Goal: Information Seeking & Learning: Learn about a topic

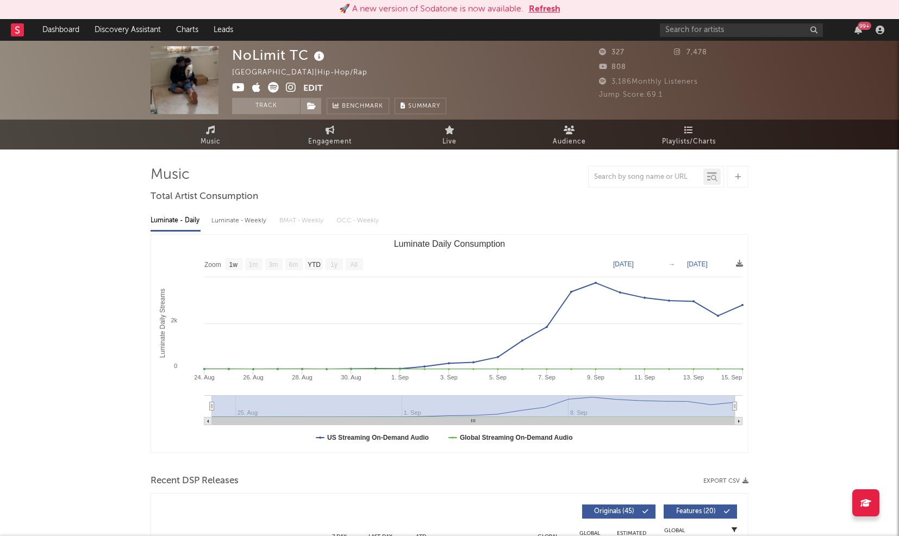
select select "1w"
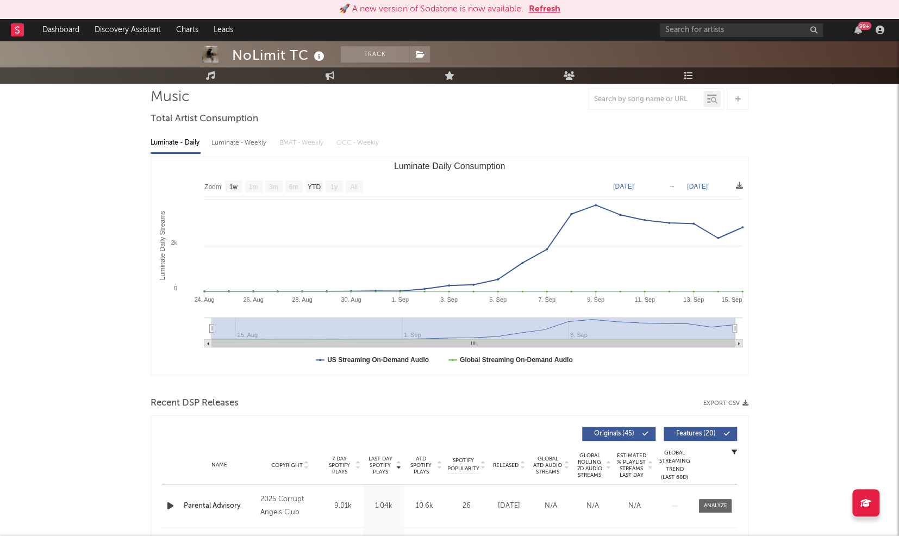
scroll to position [87, 0]
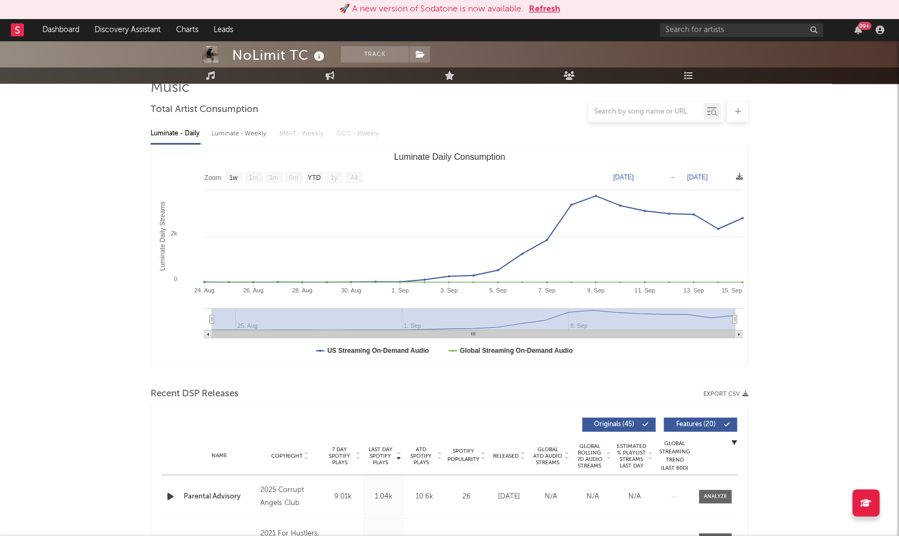
click at [171, 495] on icon "button" at bounding box center [170, 497] width 11 height 14
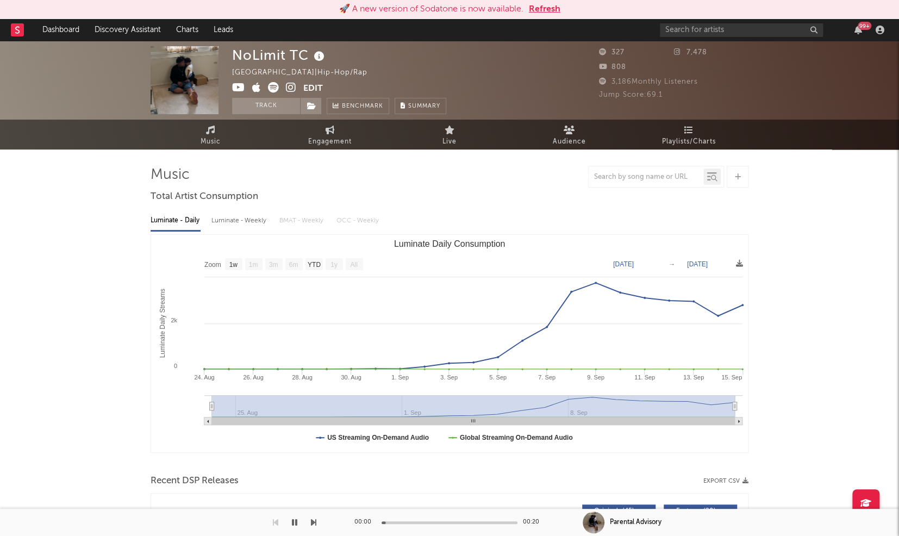
scroll to position [0, 0]
click at [288, 87] on icon at bounding box center [291, 87] width 10 height 11
click at [242, 87] on icon at bounding box center [238, 87] width 13 height 11
click at [295, 522] on icon "button" at bounding box center [294, 522] width 5 height 9
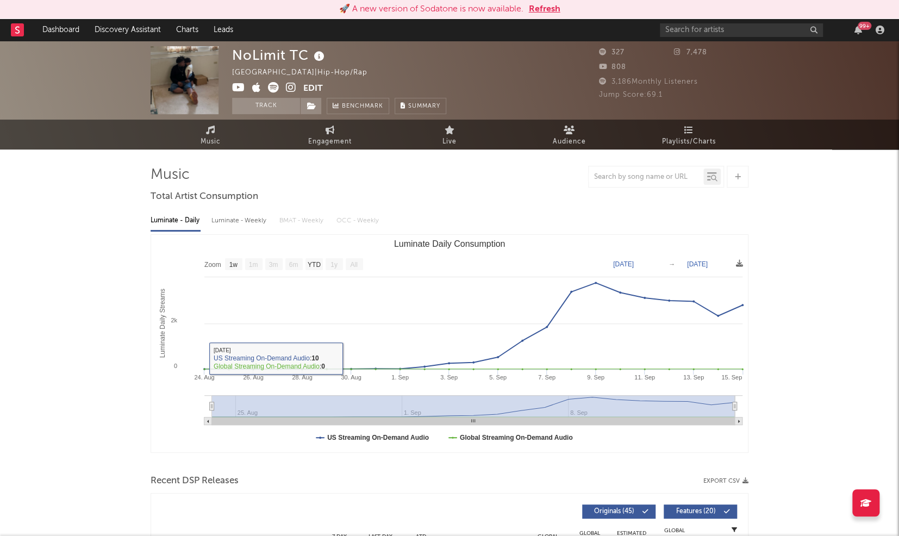
click at [239, 219] on div "Luminate - Weekly" at bounding box center [239, 220] width 57 height 18
select select "1w"
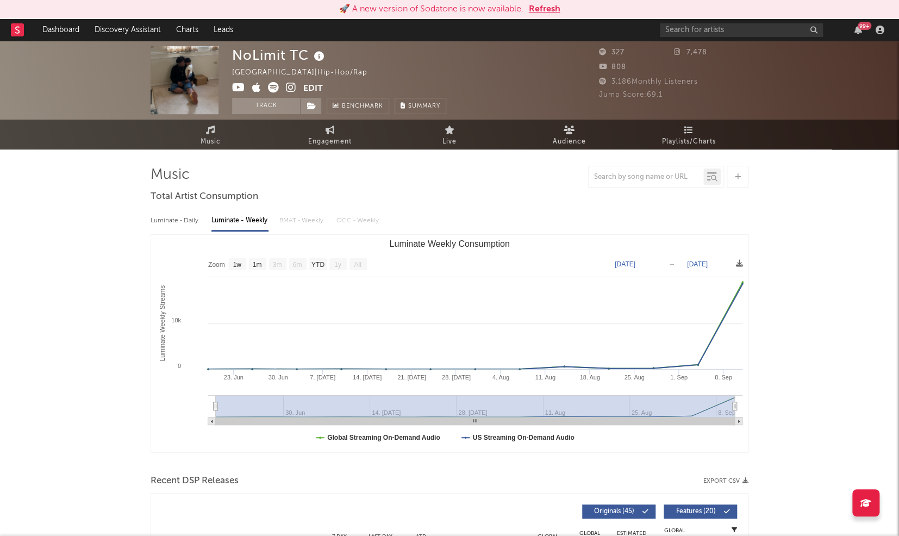
click at [290, 85] on icon at bounding box center [291, 87] width 10 height 11
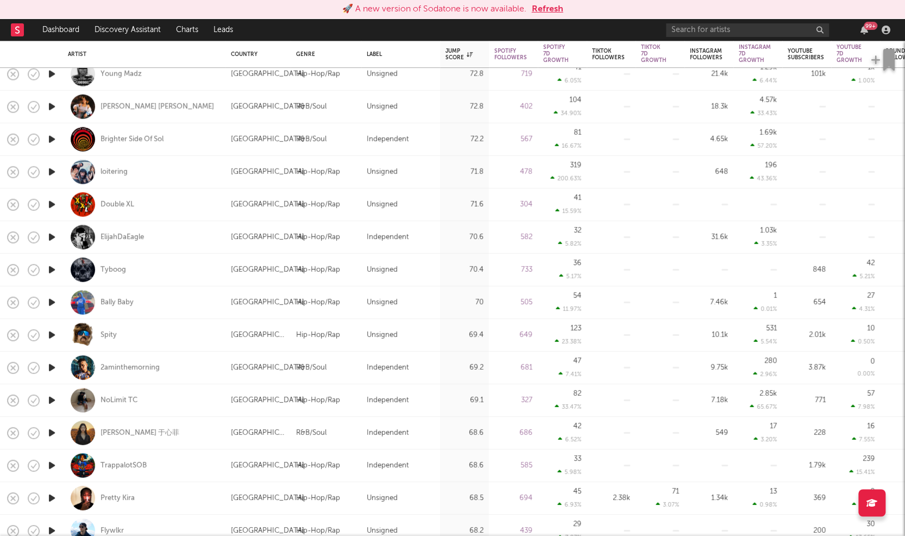
click at [52, 464] on icon "button" at bounding box center [51, 466] width 11 height 14
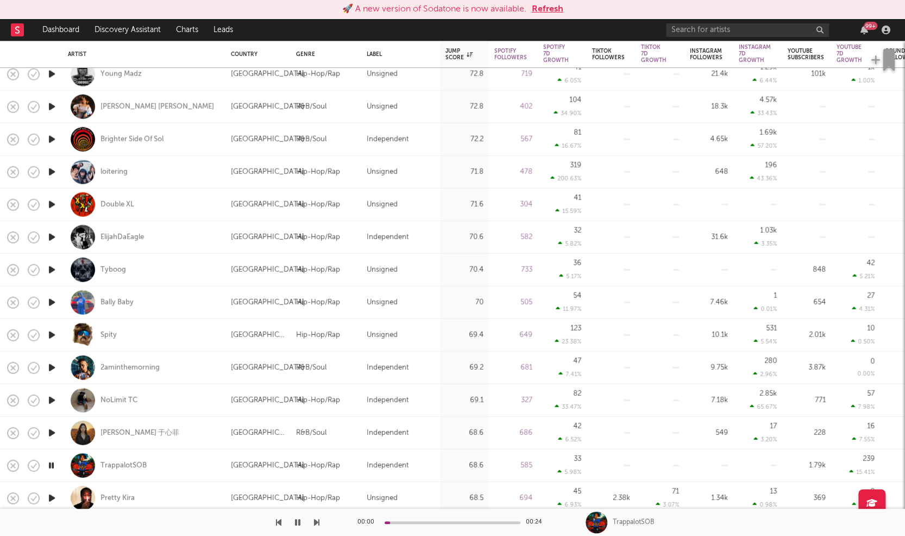
click at [52, 464] on icon "button" at bounding box center [51, 466] width 10 height 14
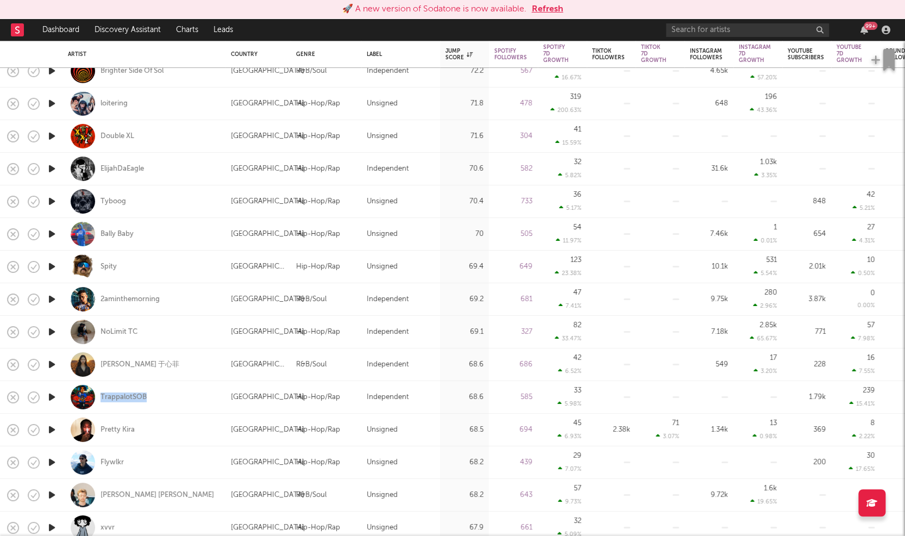
click at [52, 429] on icon "button" at bounding box center [51, 430] width 11 height 14
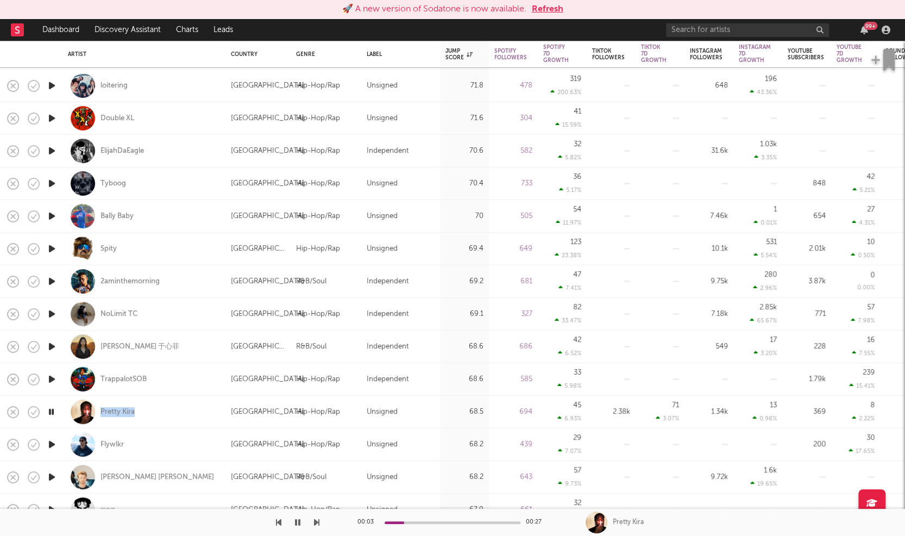
click at [53, 443] on icon "button" at bounding box center [51, 444] width 11 height 14
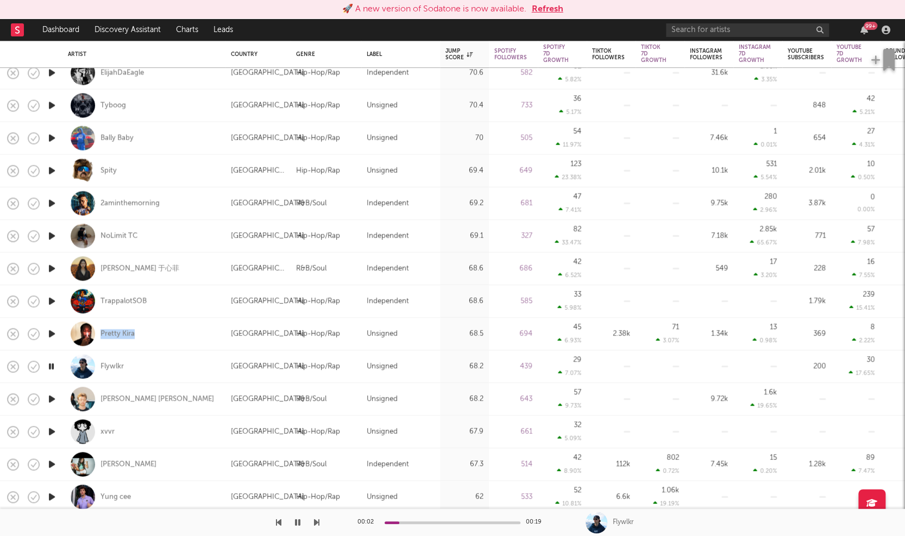
click at [53, 431] on icon "button" at bounding box center [51, 431] width 11 height 14
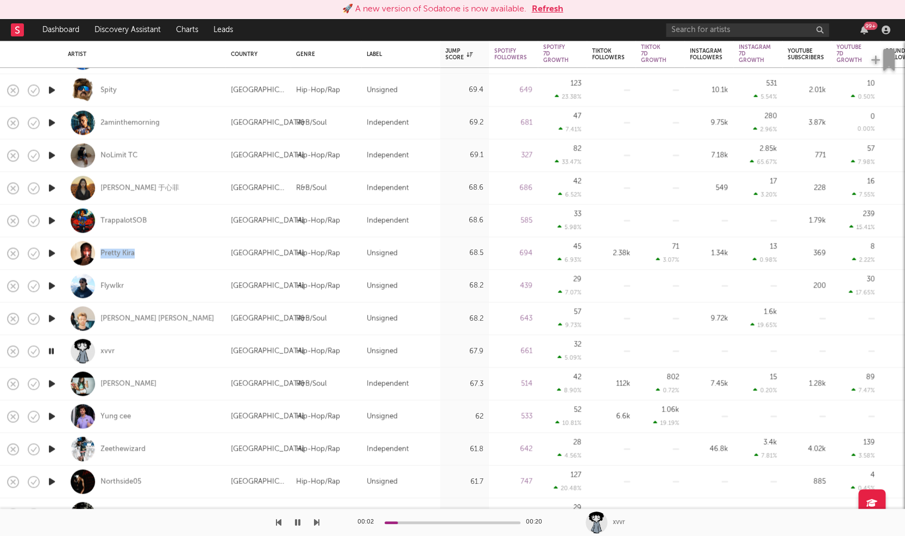
click at [52, 447] on icon "button" at bounding box center [51, 449] width 11 height 14
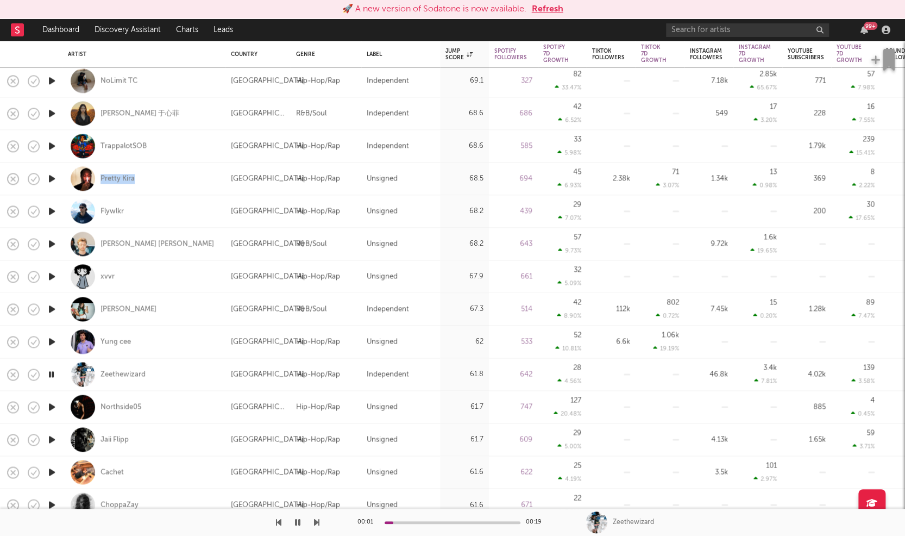
click at [52, 407] on icon "button" at bounding box center [51, 407] width 11 height 14
click at [52, 439] on icon "button" at bounding box center [51, 440] width 11 height 14
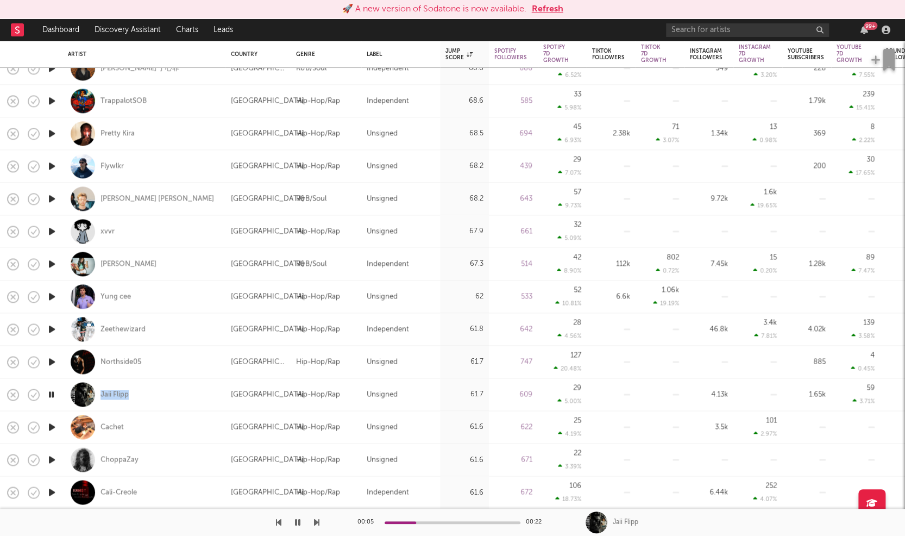
click at [50, 460] on icon "button" at bounding box center [51, 460] width 11 height 14
click at [51, 459] on icon "button" at bounding box center [51, 460] width 10 height 14
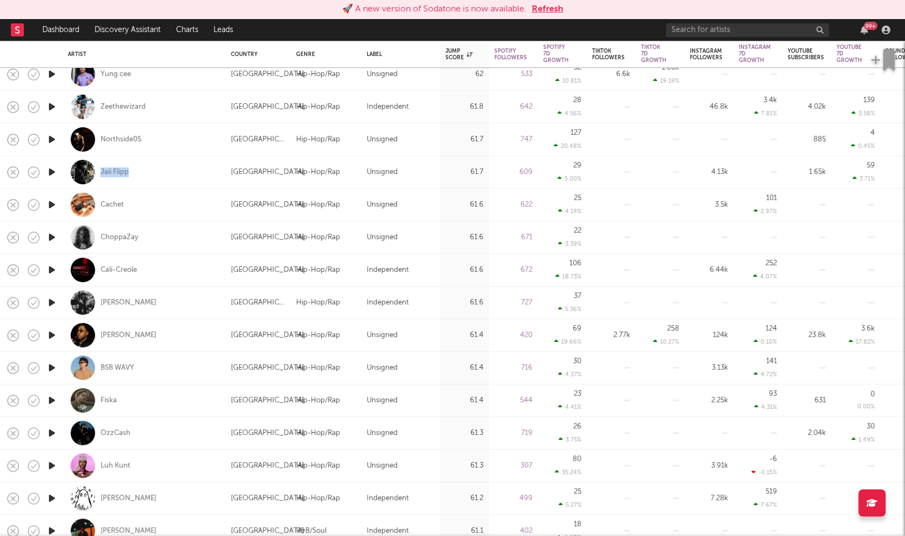
click at [51, 433] on icon "button" at bounding box center [51, 433] width 11 height 14
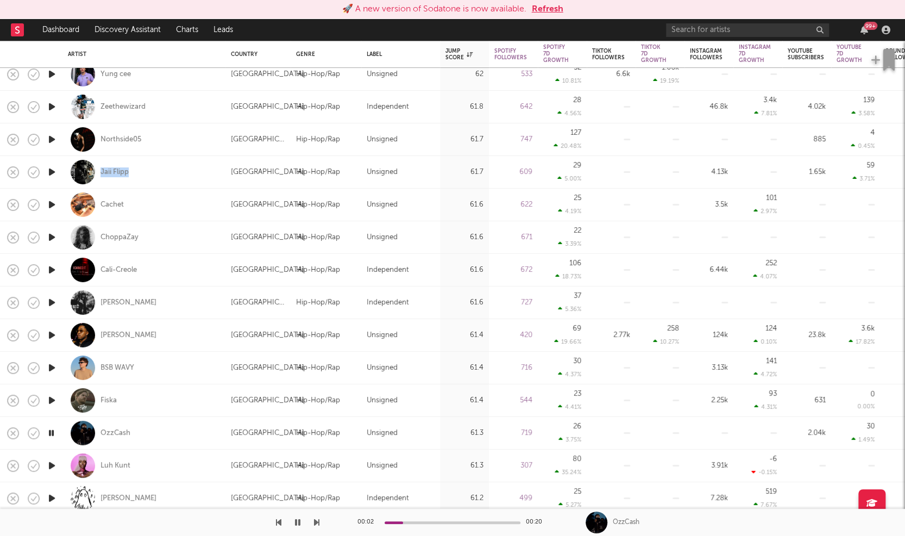
click at [51, 465] on icon "button" at bounding box center [51, 466] width 11 height 14
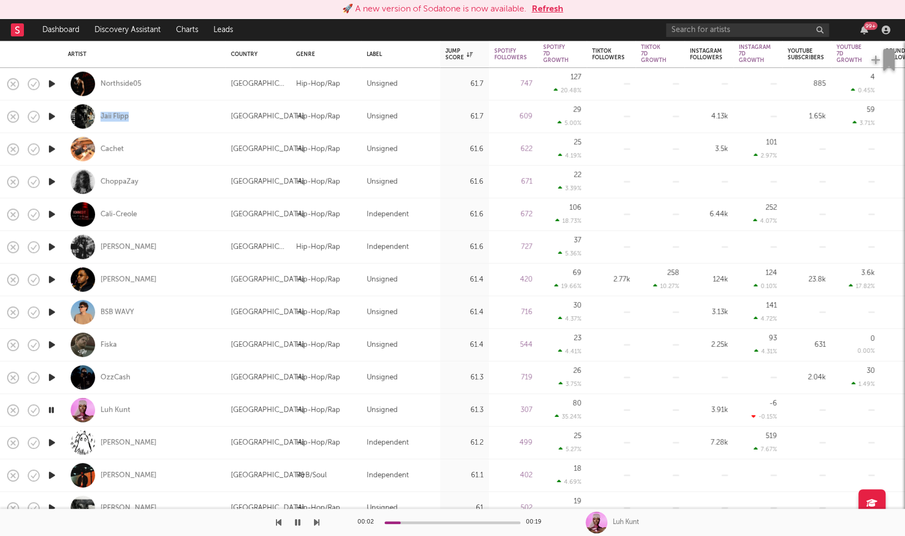
click at [52, 441] on icon "button" at bounding box center [51, 443] width 11 height 14
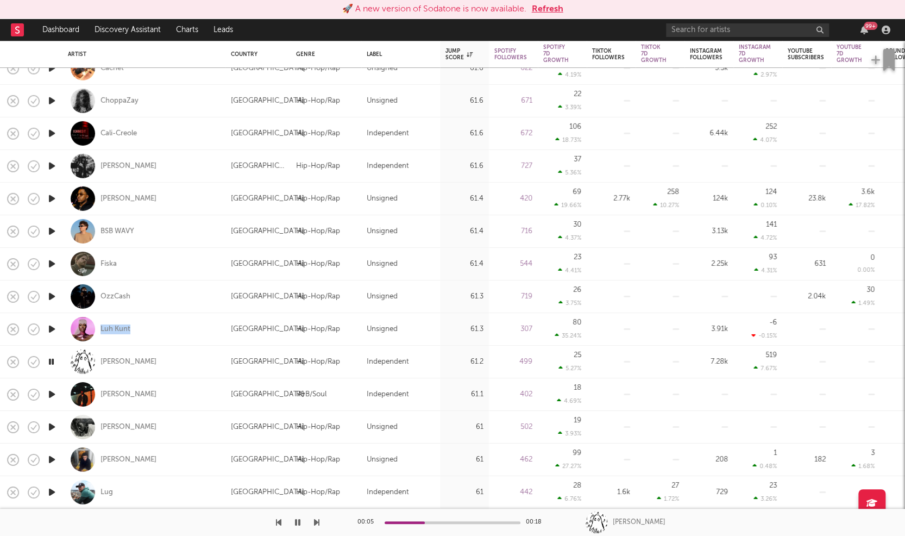
click at [52, 393] on icon "button" at bounding box center [51, 394] width 11 height 14
click at [52, 426] on icon "button" at bounding box center [51, 427] width 11 height 14
click at [52, 457] on icon "button" at bounding box center [51, 460] width 11 height 14
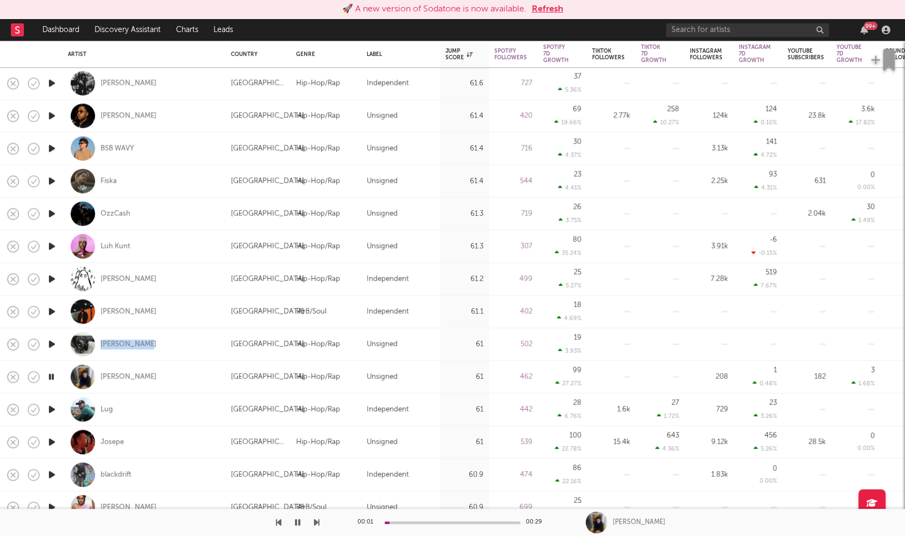
click at [51, 408] on icon "button" at bounding box center [51, 410] width 11 height 14
click at [53, 440] on icon "button" at bounding box center [51, 442] width 11 height 14
click at [52, 440] on icon "button" at bounding box center [51, 442] width 10 height 14
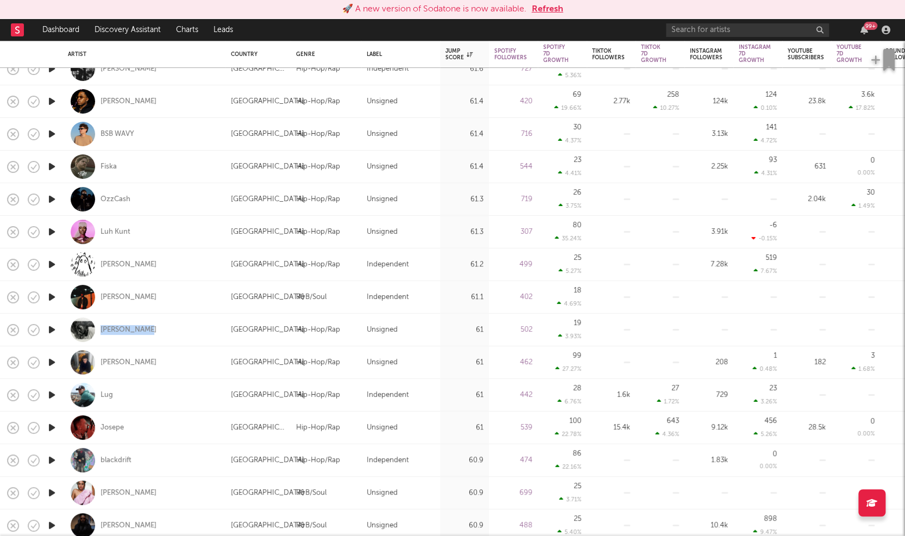
click at [52, 460] on icon "button" at bounding box center [51, 460] width 11 height 14
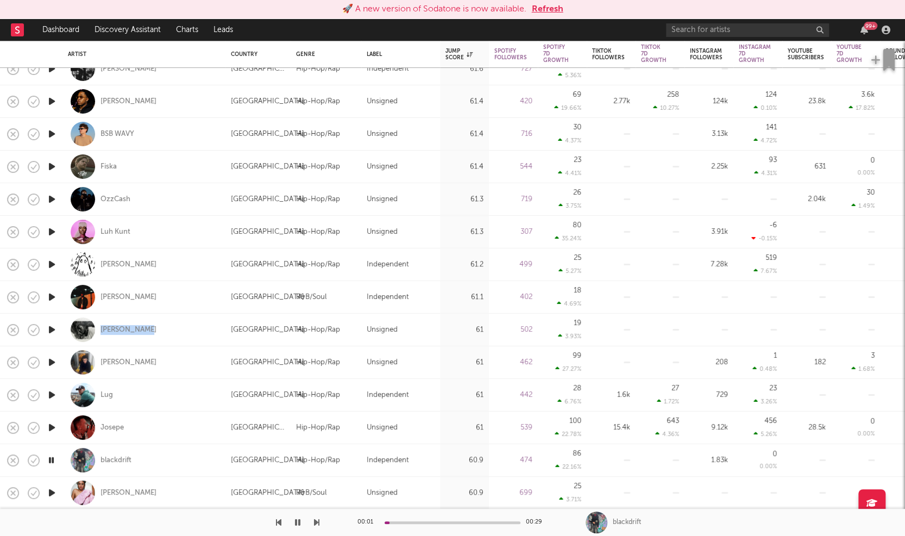
click at [52, 460] on icon "button" at bounding box center [51, 460] width 10 height 14
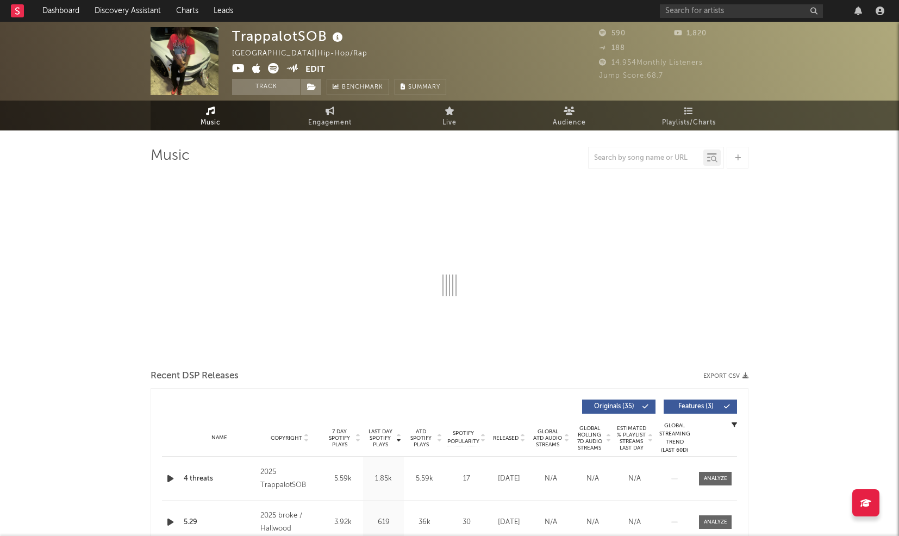
select select "1w"
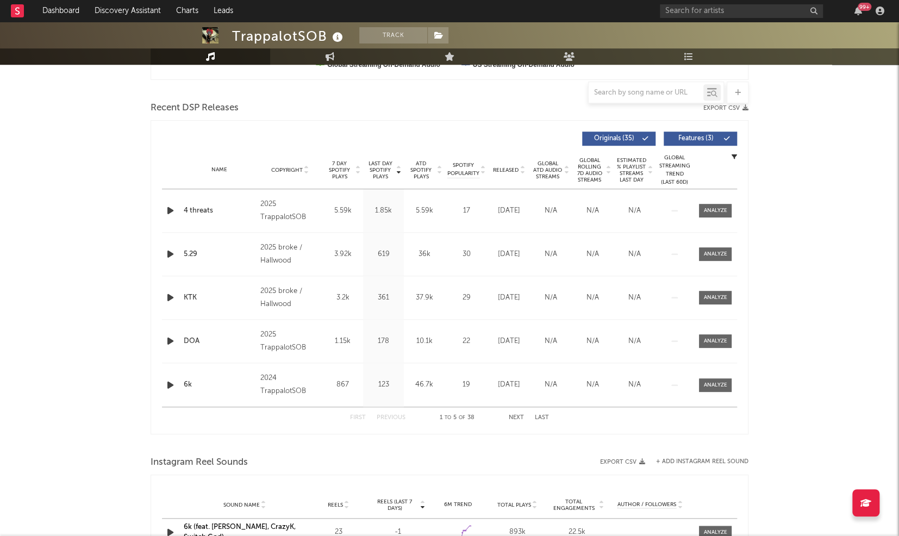
scroll to position [380, 0]
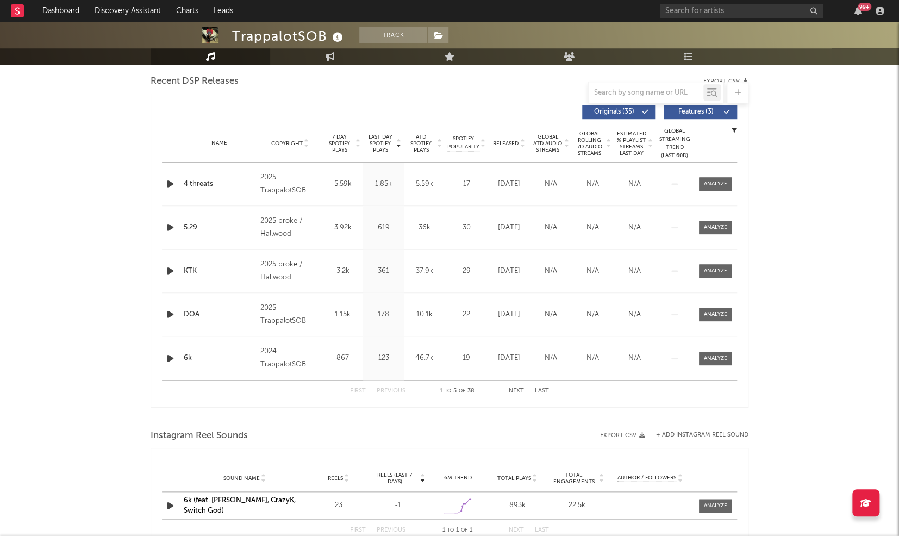
click at [170, 180] on icon "button" at bounding box center [170, 184] width 11 height 14
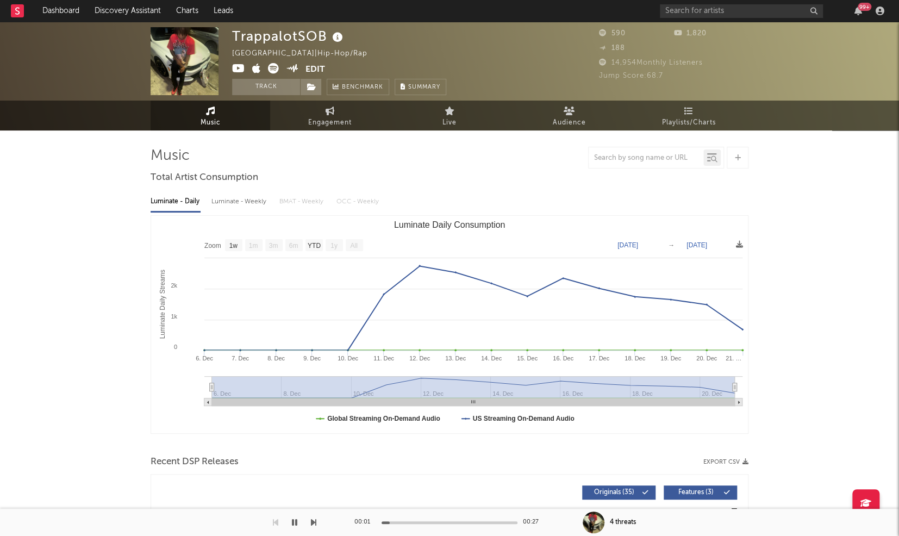
click at [243, 199] on div "Luminate - Weekly" at bounding box center [239, 201] width 57 height 18
select select "6m"
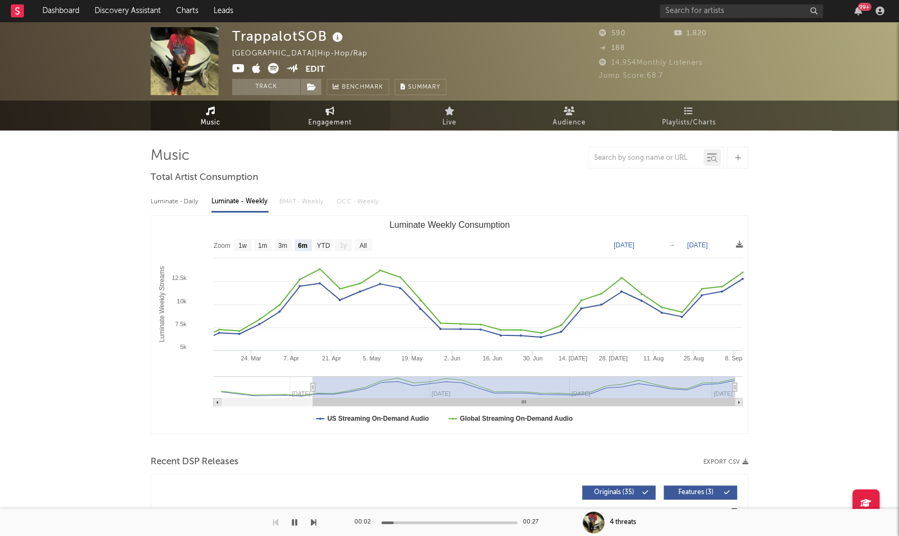
click at [333, 116] on span "Engagement" at bounding box center [329, 122] width 43 height 13
select select "1w"
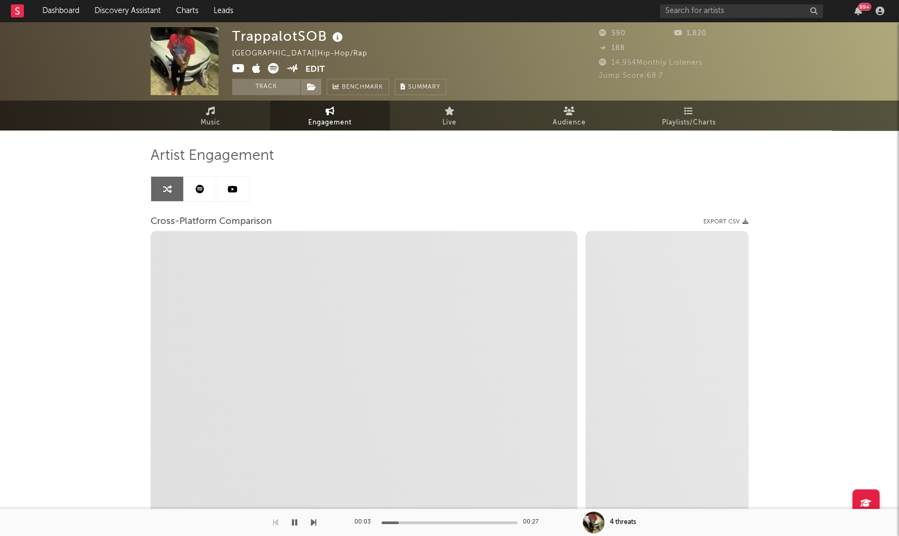
select select "1m"
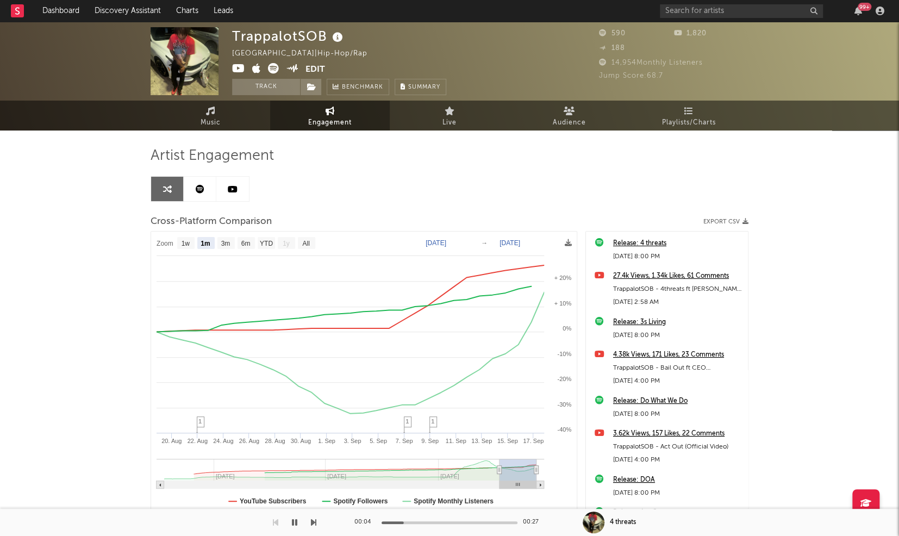
click at [240, 67] on icon at bounding box center [238, 68] width 13 height 11
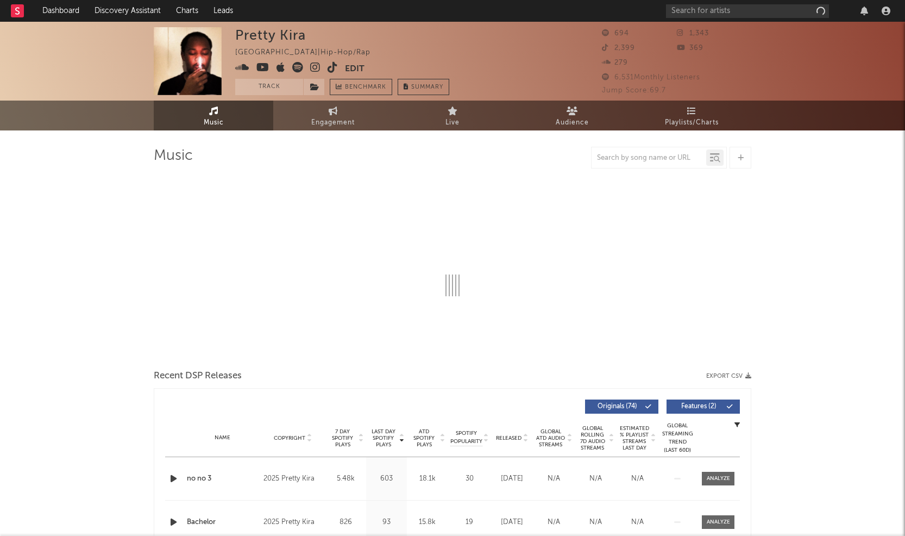
select select "6m"
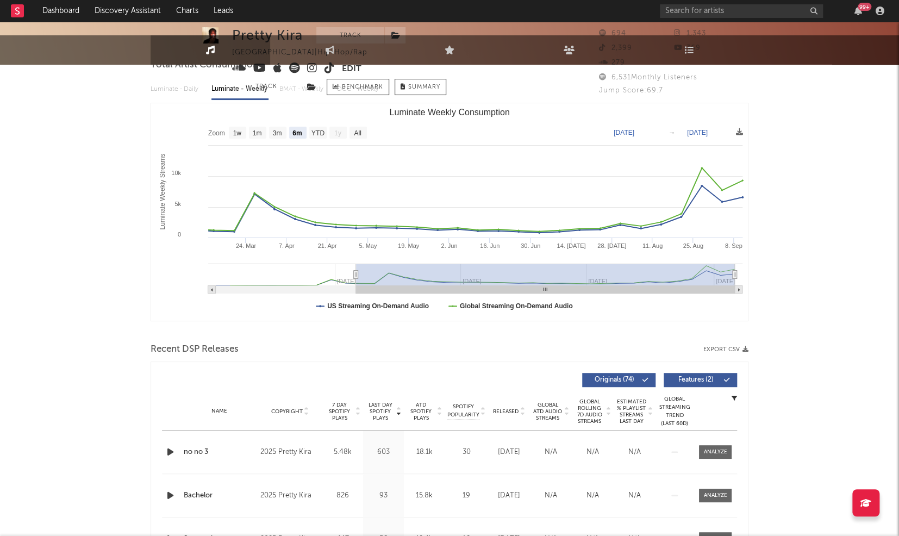
scroll to position [250, 0]
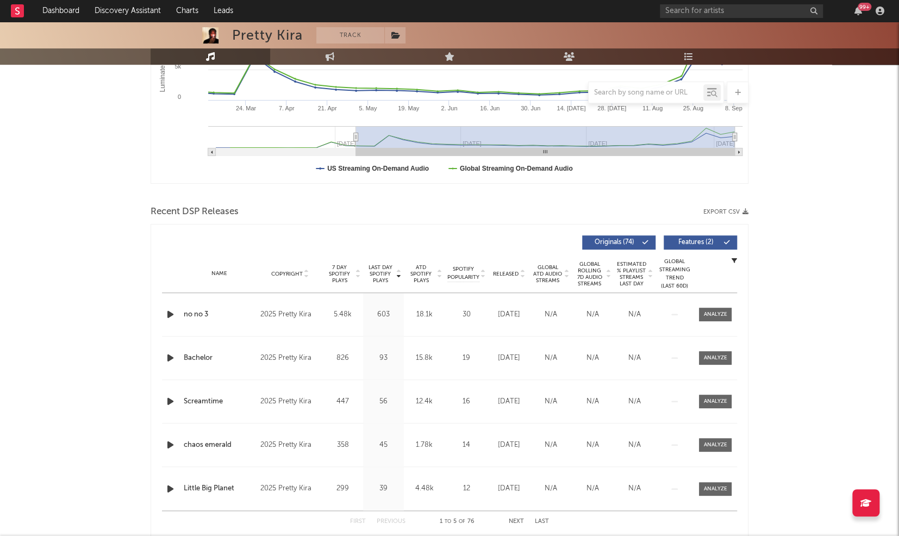
click at [167, 315] on icon "button" at bounding box center [170, 315] width 11 height 14
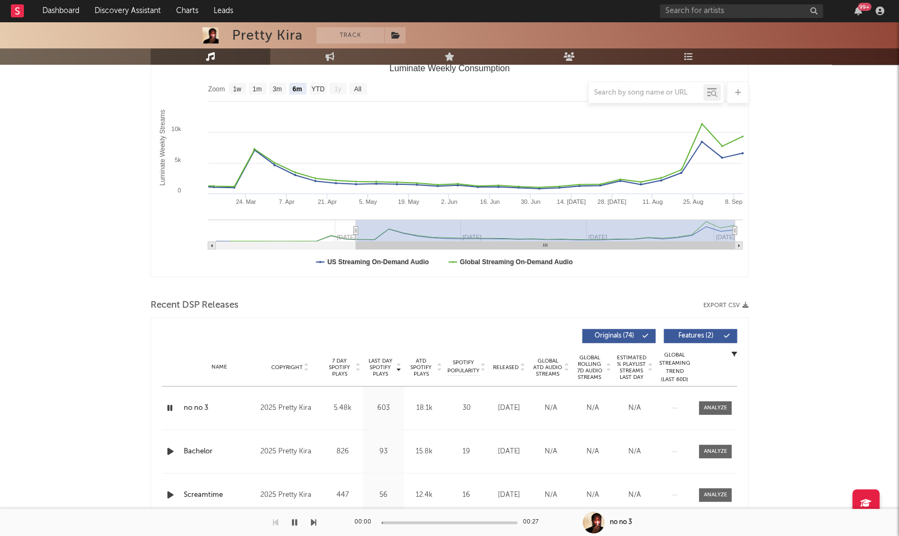
scroll to position [0, 0]
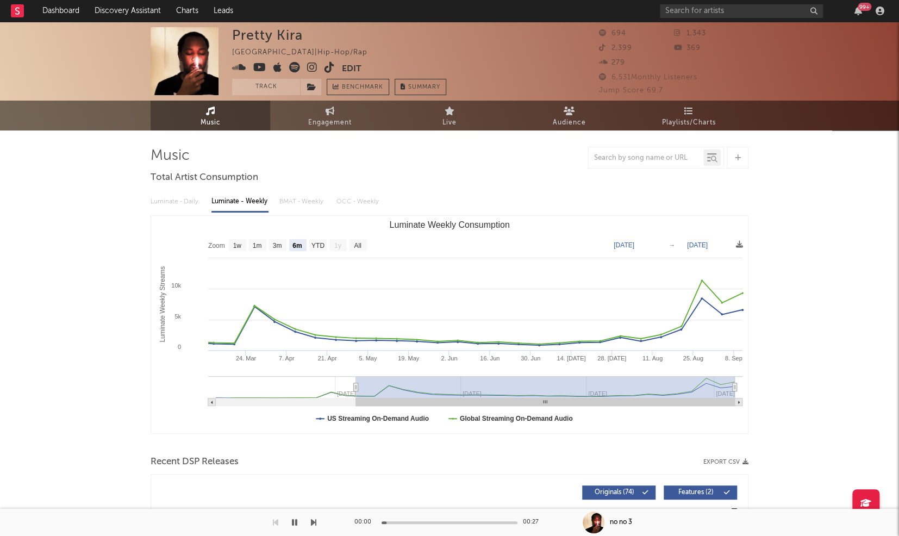
click at [329, 123] on span "Engagement" at bounding box center [329, 122] width 43 height 13
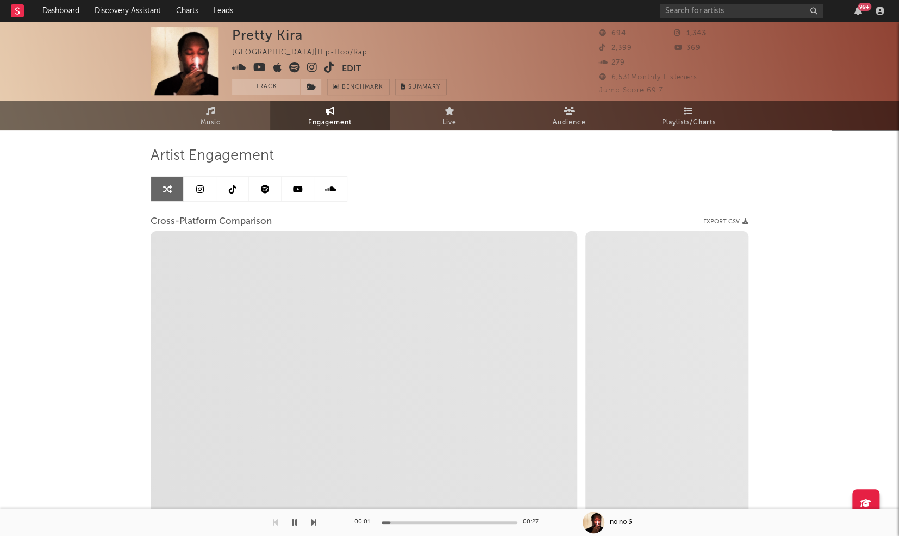
select select "1w"
click at [312, 63] on icon at bounding box center [312, 67] width 10 height 11
select select "1m"
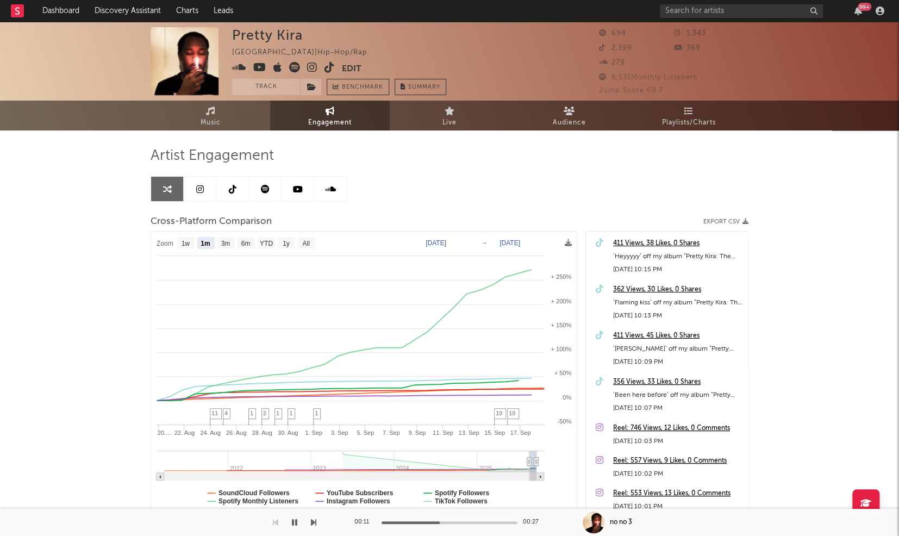
click at [264, 66] on icon at bounding box center [259, 67] width 13 height 11
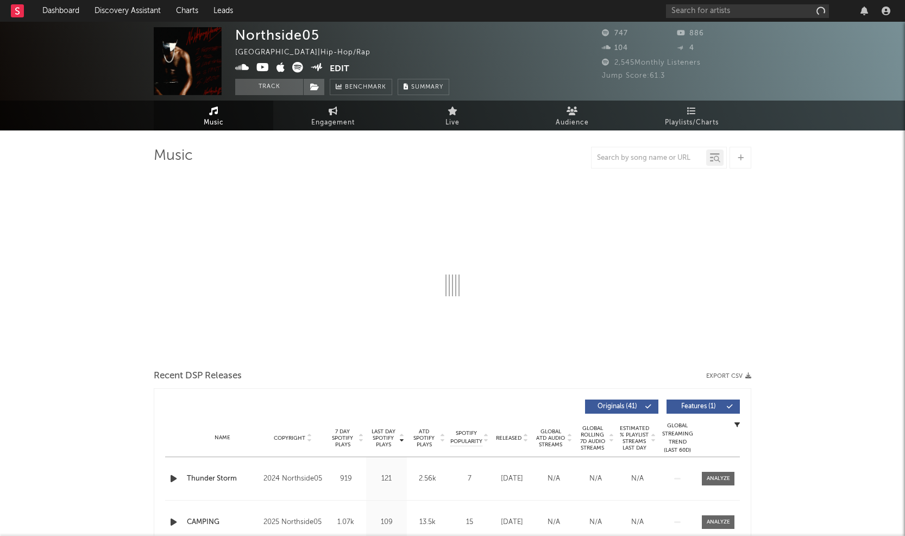
select select "1w"
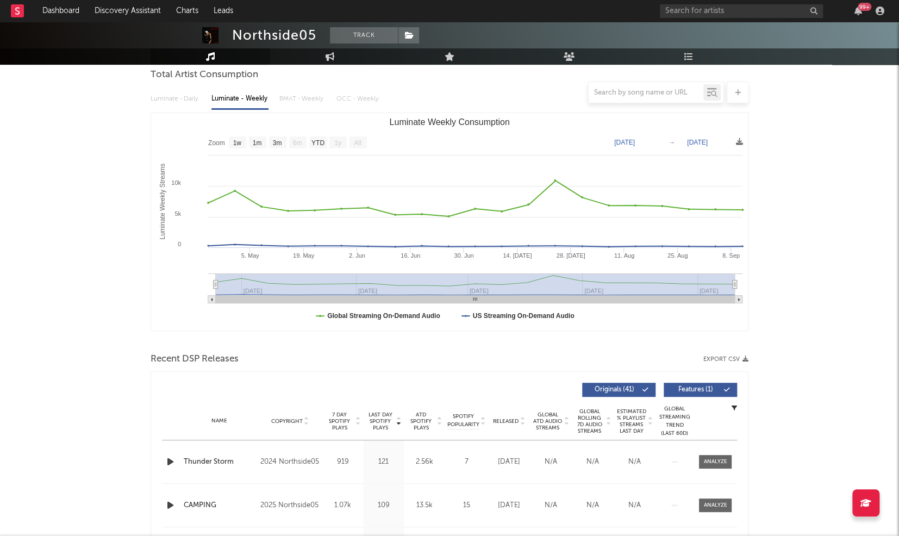
scroll to position [230, 0]
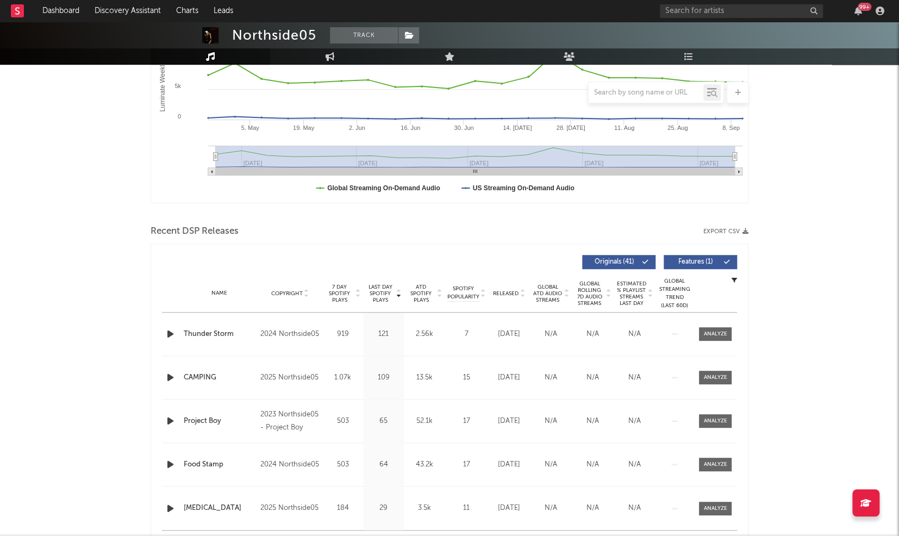
click at [168, 335] on icon "button" at bounding box center [170, 334] width 11 height 14
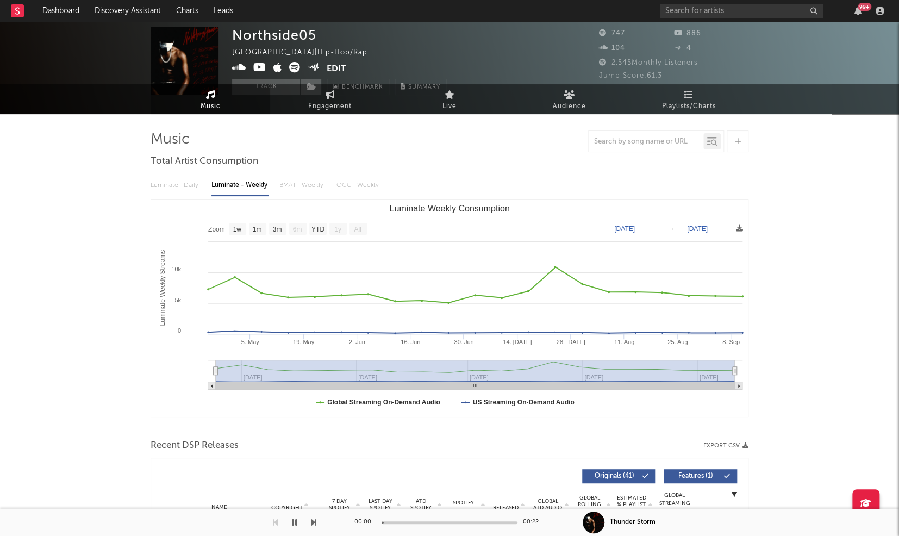
scroll to position [0, 0]
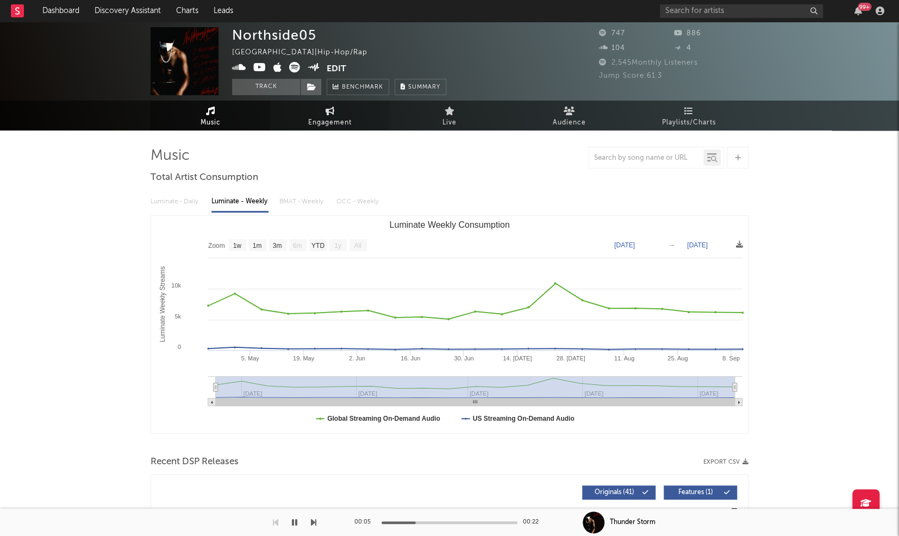
drag, startPoint x: 330, startPoint y: 124, endPoint x: 326, endPoint y: 118, distance: 7.4
click at [330, 124] on span "Engagement" at bounding box center [329, 122] width 43 height 13
select select "1w"
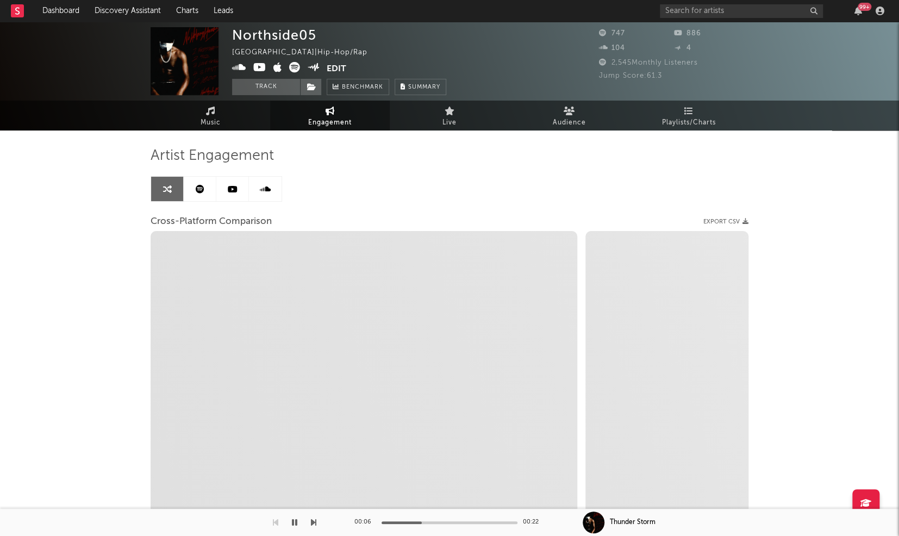
click at [261, 66] on icon at bounding box center [259, 67] width 13 height 11
select select "1m"
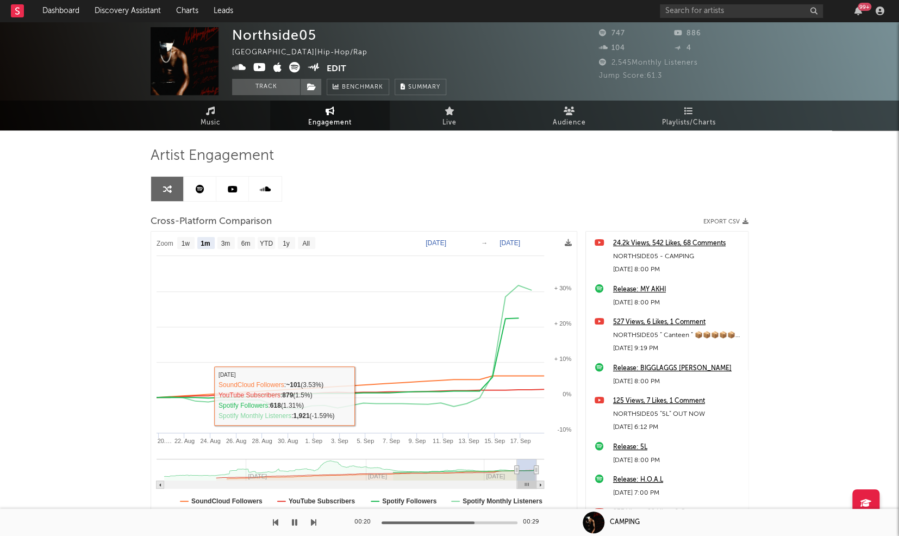
click at [293, 524] on icon "button" at bounding box center [294, 522] width 5 height 9
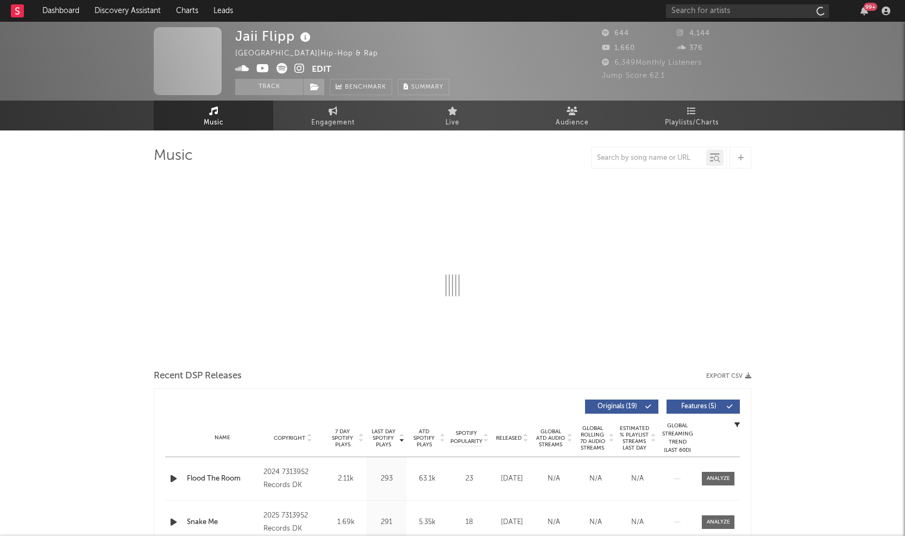
select select "6m"
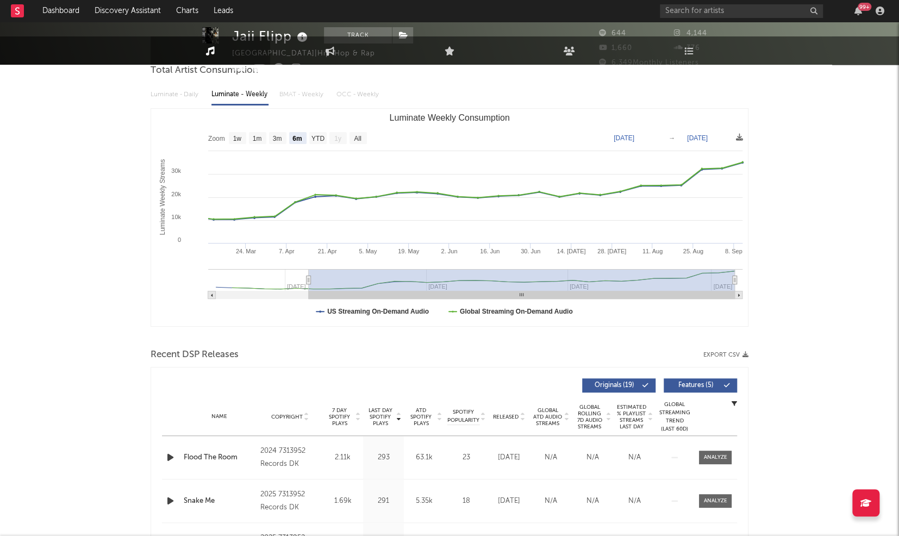
scroll to position [115, 0]
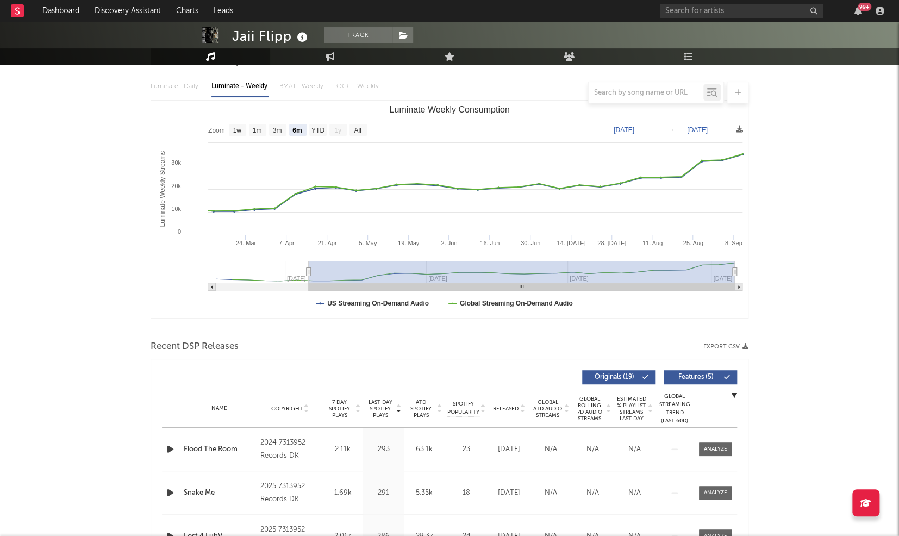
click at [167, 446] on icon "button" at bounding box center [170, 449] width 11 height 14
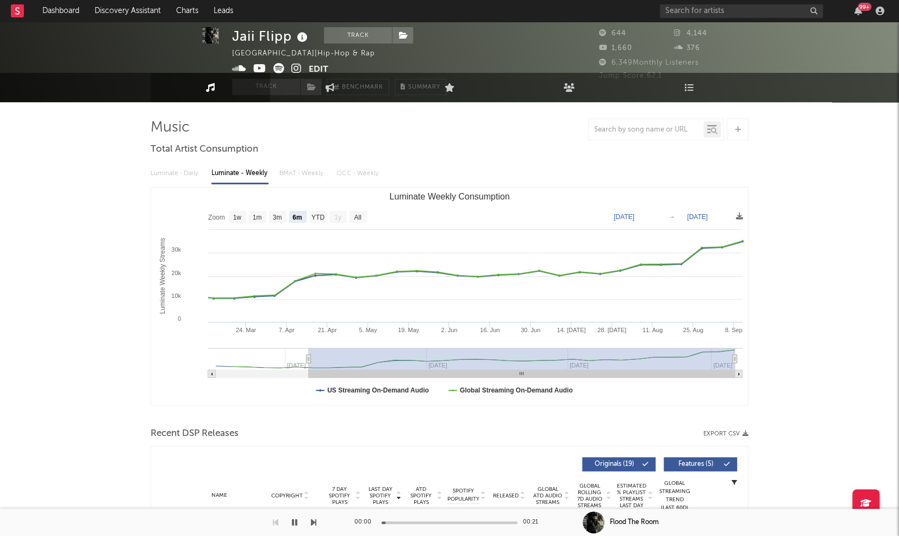
scroll to position [0, 0]
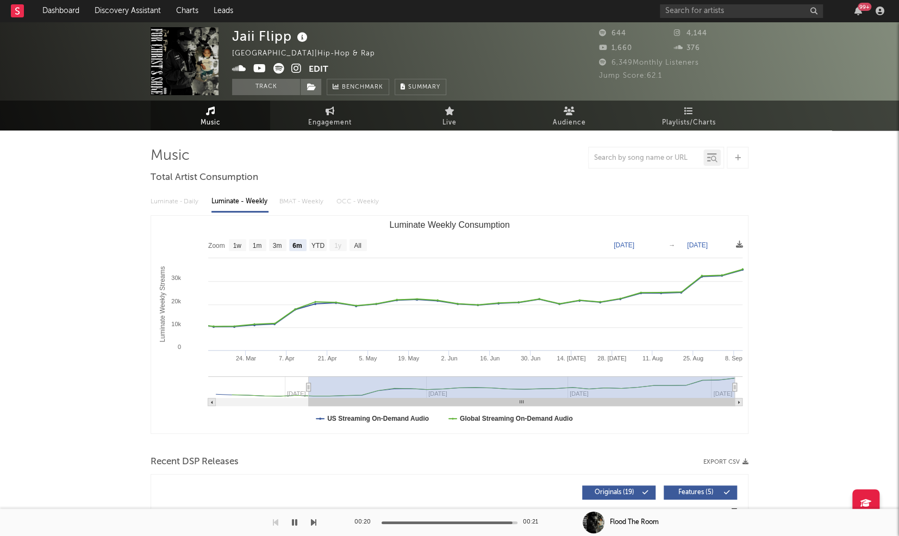
click at [297, 68] on icon at bounding box center [296, 68] width 10 height 11
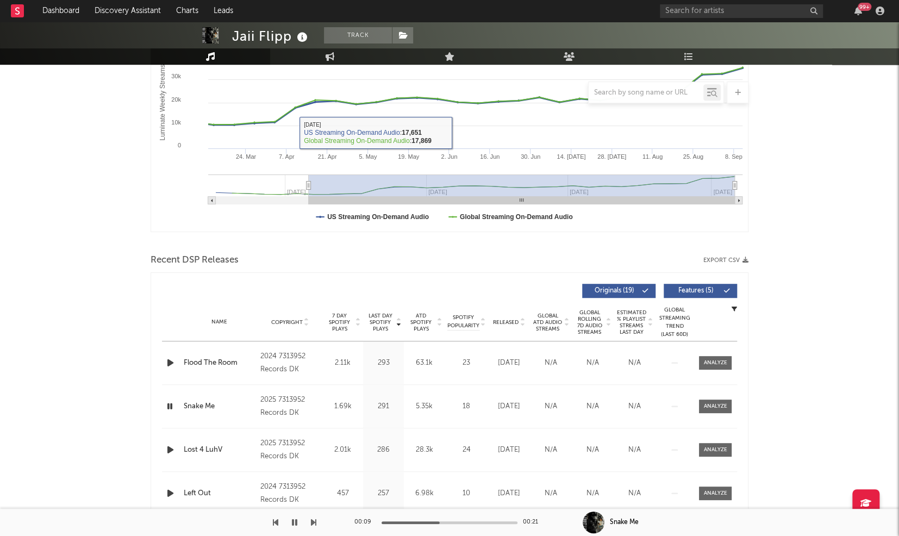
scroll to position [265, 0]
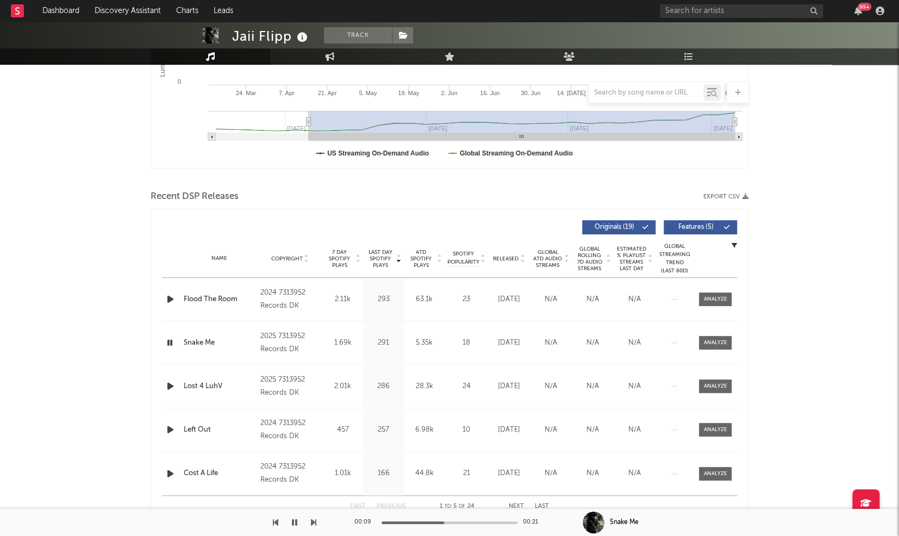
click at [293, 523] on icon "button" at bounding box center [294, 522] width 5 height 9
click at [172, 384] on icon "button" at bounding box center [170, 386] width 11 height 14
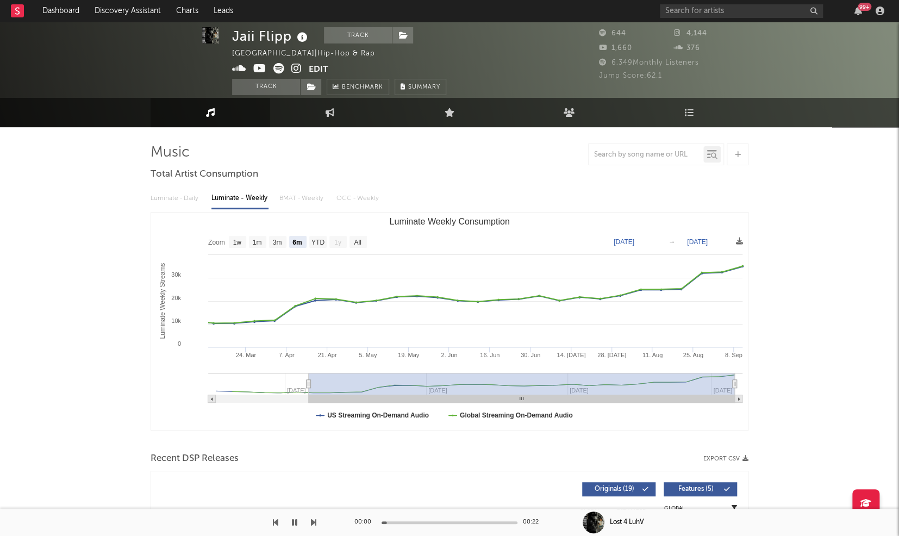
scroll to position [0, 0]
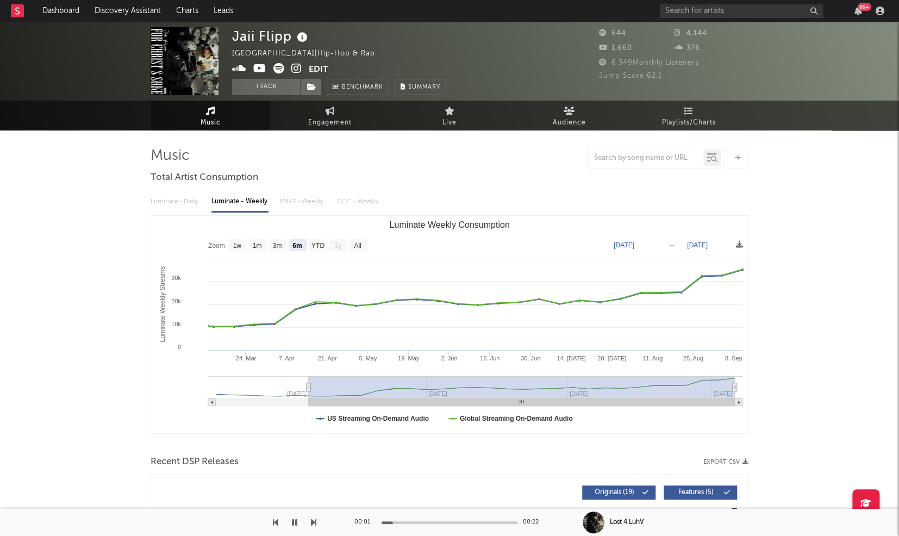
click at [257, 68] on icon at bounding box center [259, 68] width 13 height 11
click at [295, 520] on icon "button" at bounding box center [294, 522] width 5 height 9
click at [330, 116] on span "Engagement" at bounding box center [329, 122] width 43 height 13
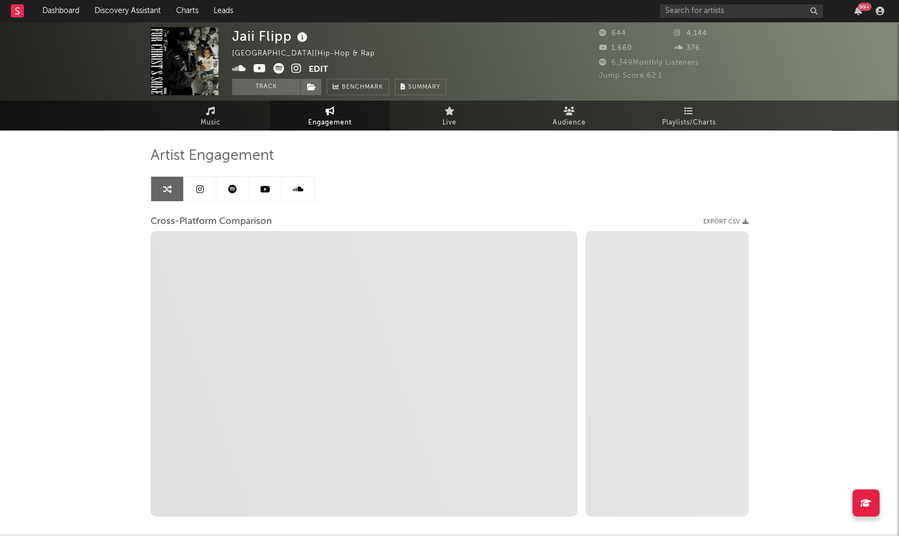
select select "1w"
select select "1m"
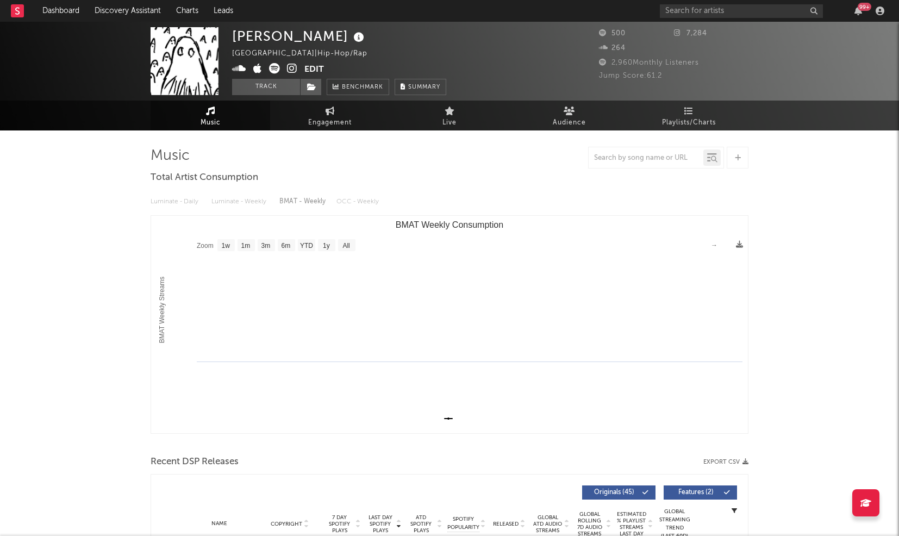
select select "1w"
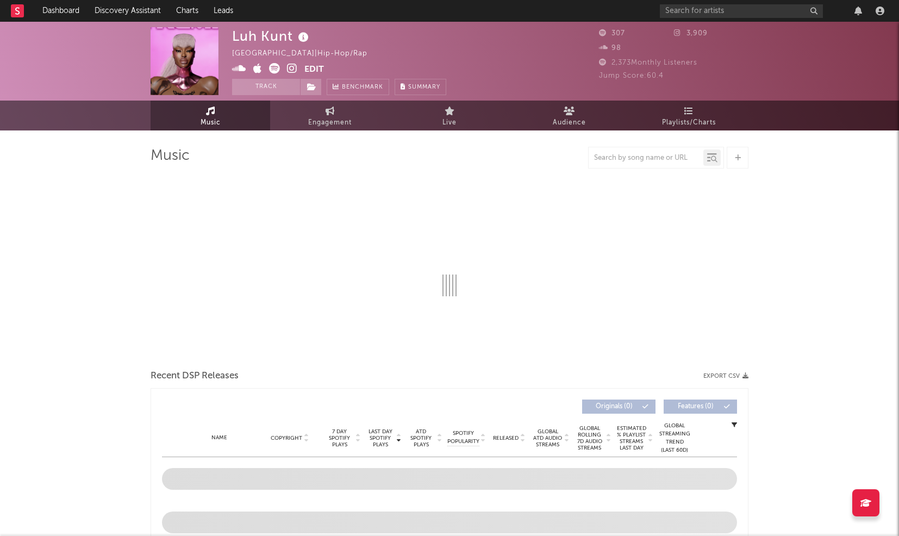
select select "1w"
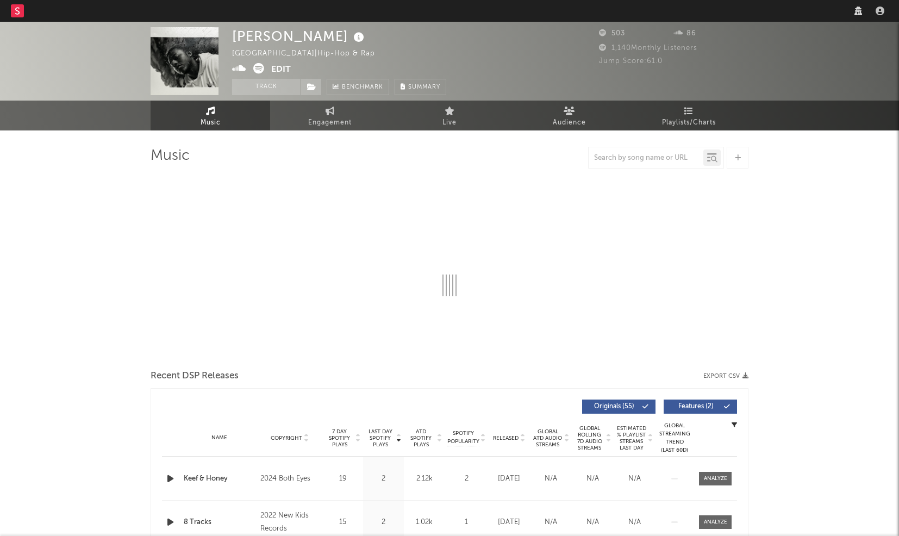
select select "1w"
